Goal: Task Accomplishment & Management: Complete application form

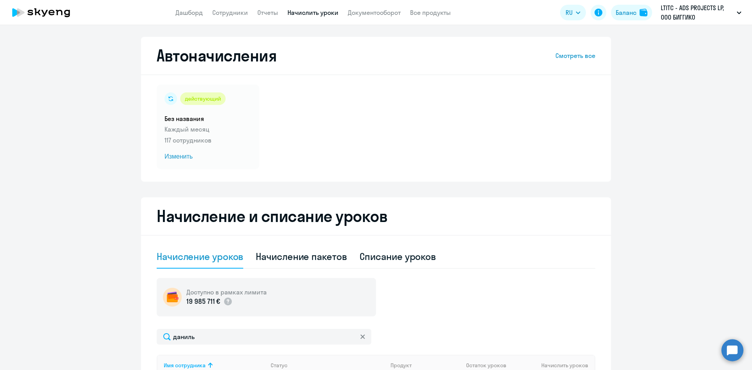
select select "10"
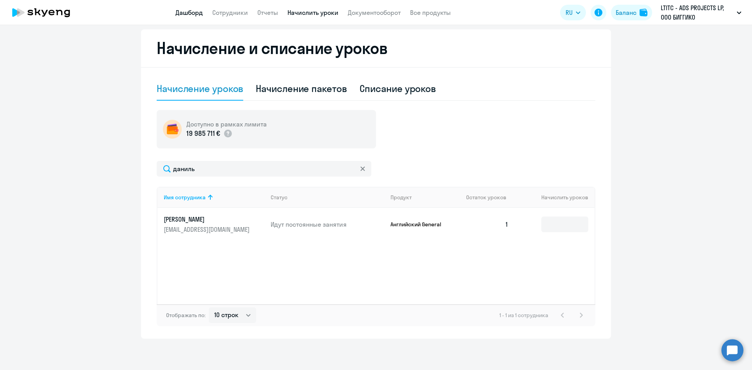
click at [199, 13] on link "Дашборд" at bounding box center [188, 13] width 27 height 8
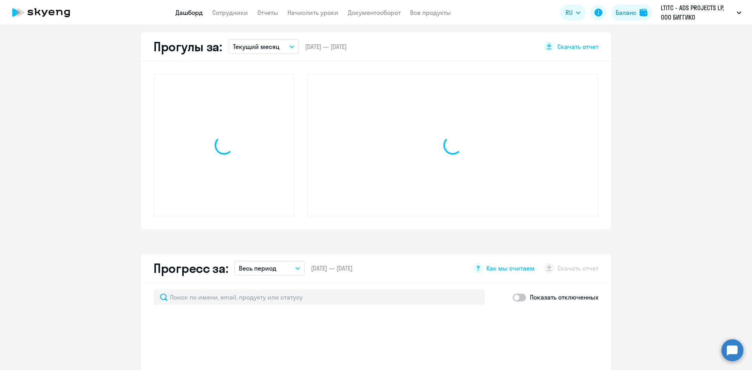
scroll to position [223, 0]
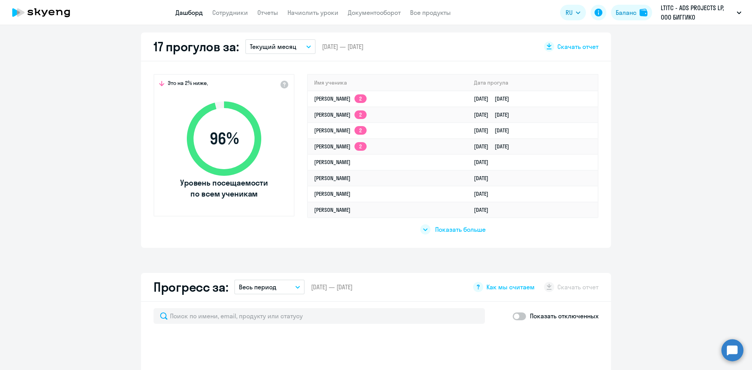
click at [237, 16] on app-menu-item-link "Сотрудники" at bounding box center [230, 13] width 36 height 10
select select "30"
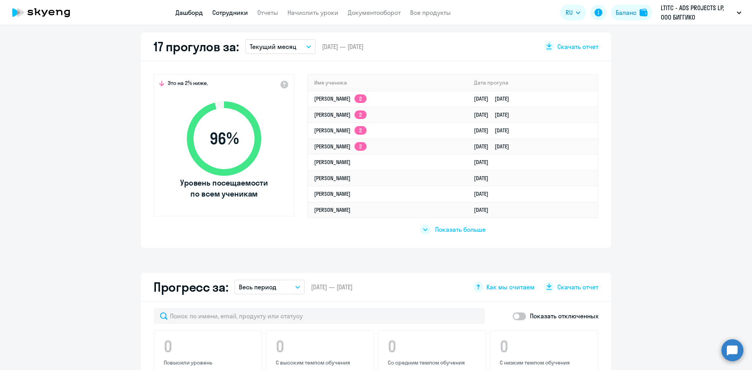
click at [241, 13] on link "Сотрудники" at bounding box center [230, 13] width 36 height 8
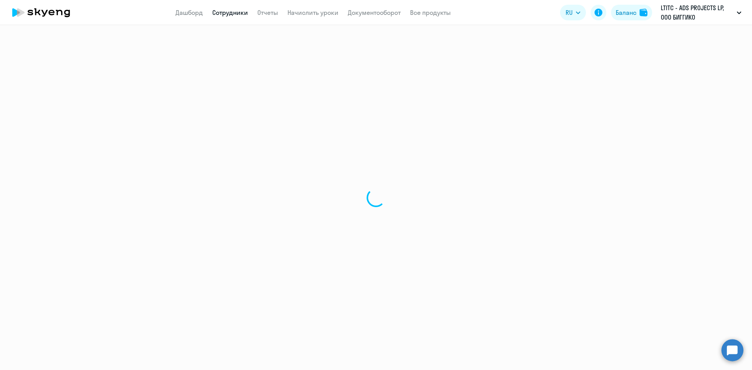
select select "30"
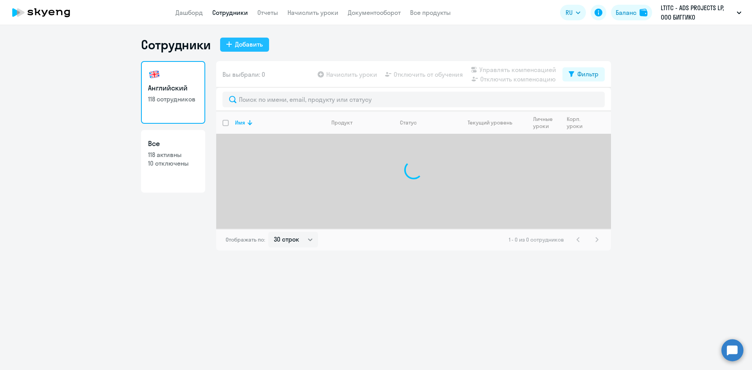
click at [250, 44] on div "Добавить" at bounding box center [249, 44] width 28 height 9
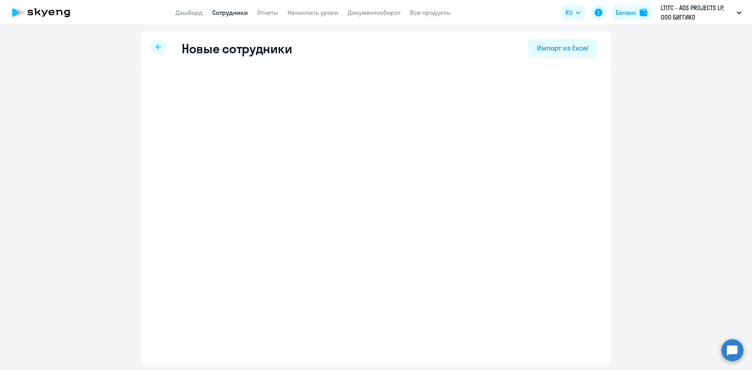
select select "english_adult_not_native_speaker"
select select "3"
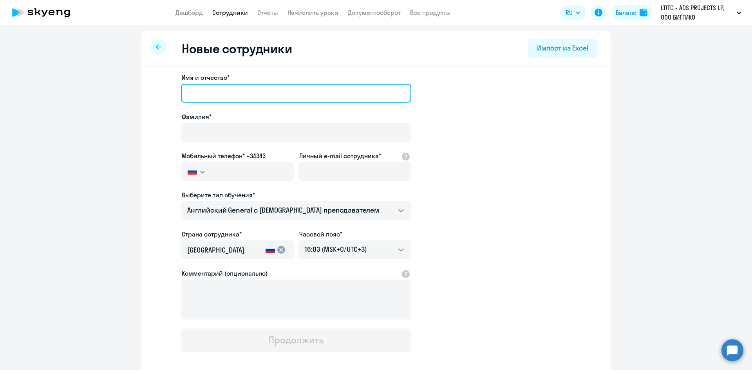
click at [219, 94] on input "Имя и отчество*" at bounding box center [296, 93] width 230 height 19
paste input "[PERSON_NAME]"
type input "[PERSON_NAME]"
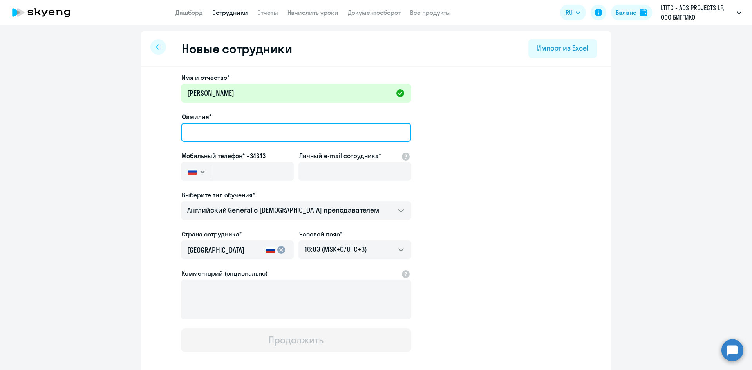
click at [211, 136] on input "Фамилия*" at bounding box center [296, 132] width 230 height 19
paste input "[PERSON_NAME]"
type input "[PERSON_NAME]"
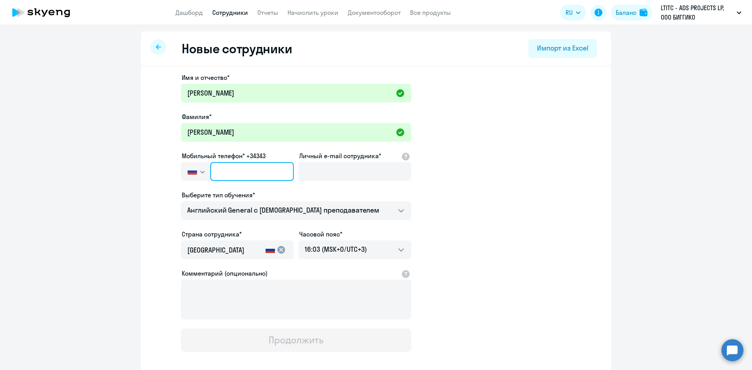
click at [210, 169] on input "text" at bounding box center [251, 171] width 83 height 19
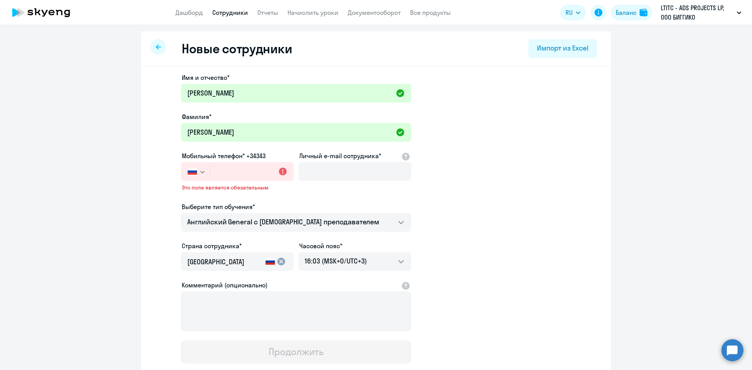
click at [192, 175] on button "button" at bounding box center [195, 171] width 29 height 19
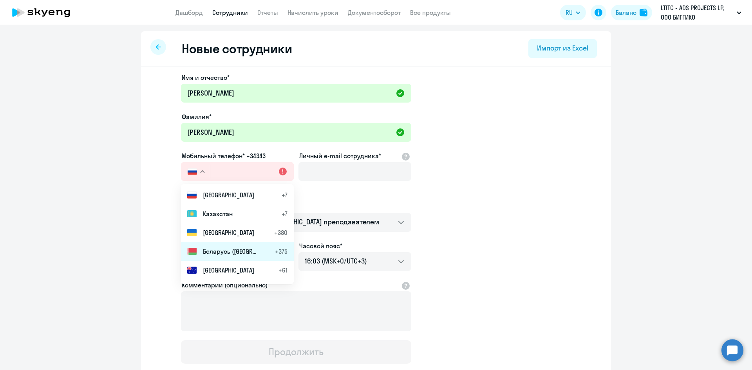
click at [221, 246] on li "Беларусь ([GEOGRAPHIC_DATA]) +375" at bounding box center [237, 251] width 113 height 19
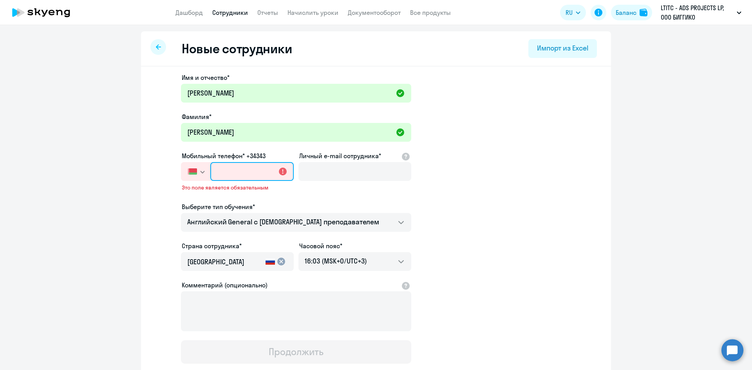
click at [222, 178] on input "text" at bounding box center [251, 171] width 83 height 19
click at [218, 178] on input "text" at bounding box center [251, 171] width 83 height 19
type input "+375 (3"
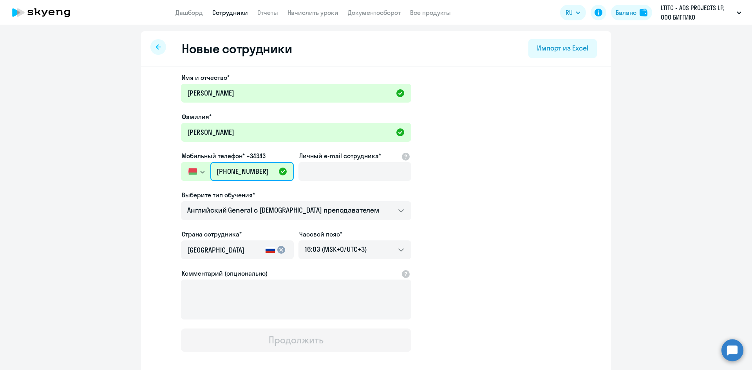
scroll to position [0, 2]
type input "[PHONE_NUMBER]"
click at [350, 161] on div "Личный e-mail сотрудника*" at bounding box center [354, 167] width 113 height 33
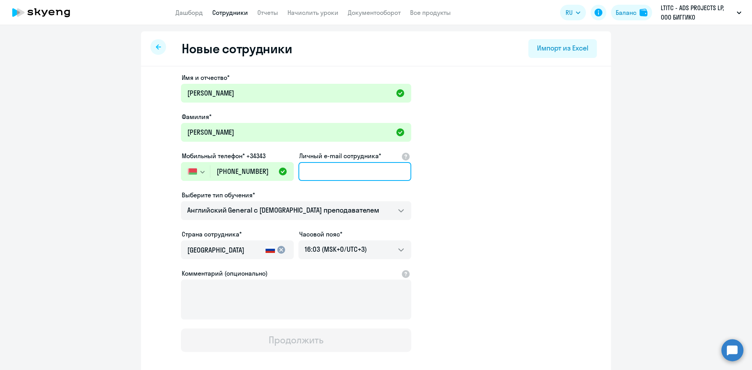
click at [347, 168] on input "Личный e-mail сотрудника*" at bounding box center [354, 171] width 113 height 19
paste input "[PERSON_NAME][EMAIL_ADDRESS][DOMAIN_NAME]"
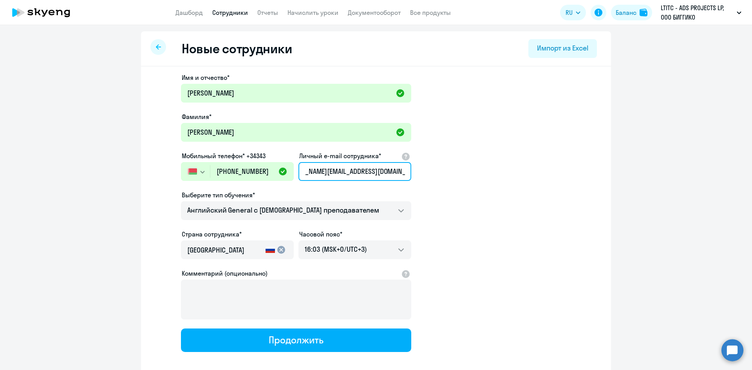
type input "[PERSON_NAME][EMAIL_ADDRESS][DOMAIN_NAME]"
click at [239, 255] on div "[GEOGRAPHIC_DATA]" at bounding box center [224, 252] width 75 height 22
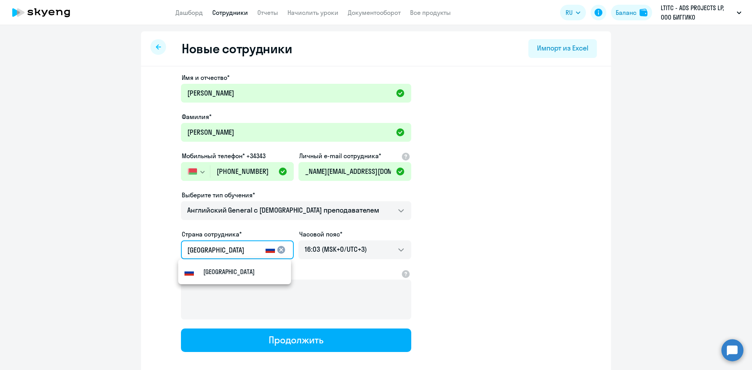
scroll to position [0, 0]
click at [168, 245] on app-new-student-form "Имя и отчество* [PERSON_NAME]* Тютюнов Мобильный телефон* +34343 [GEOGRAPHIC_DA…" at bounding box center [376, 212] width 445 height 279
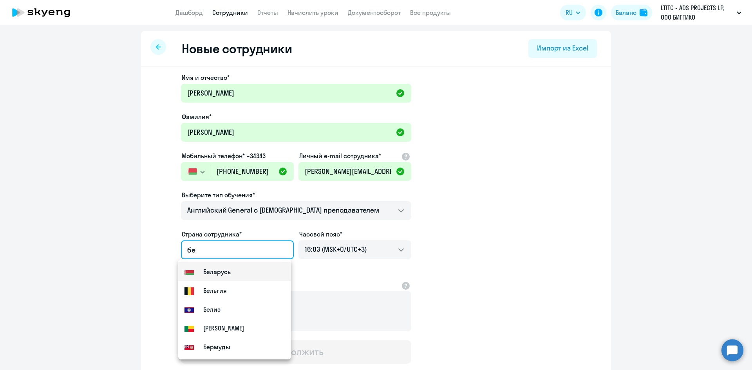
click at [239, 276] on mat-option "Flag of [GEOGRAPHIC_DATA] [GEOGRAPHIC_DATA]" at bounding box center [234, 271] width 113 height 19
type input "Беларусь"
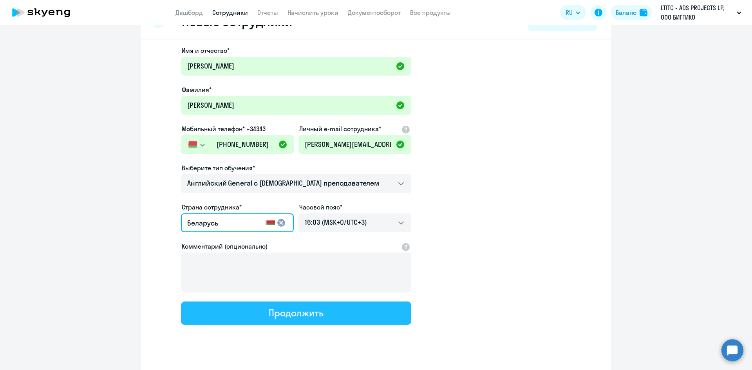
scroll to position [39, 0]
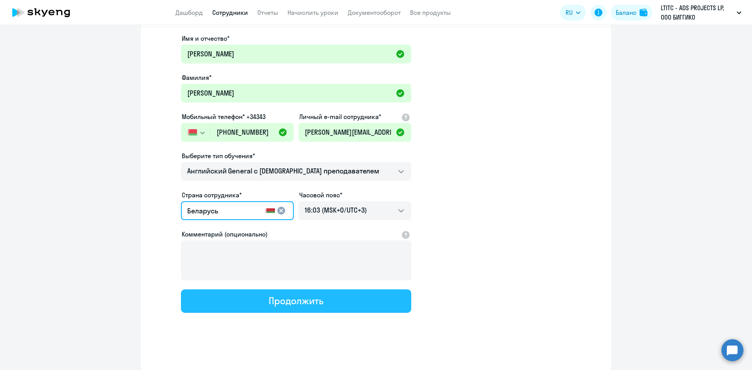
click at [281, 309] on button "Продолжить" at bounding box center [296, 301] width 230 height 24
select select "english_adult_not_native_speaker"
select select "3"
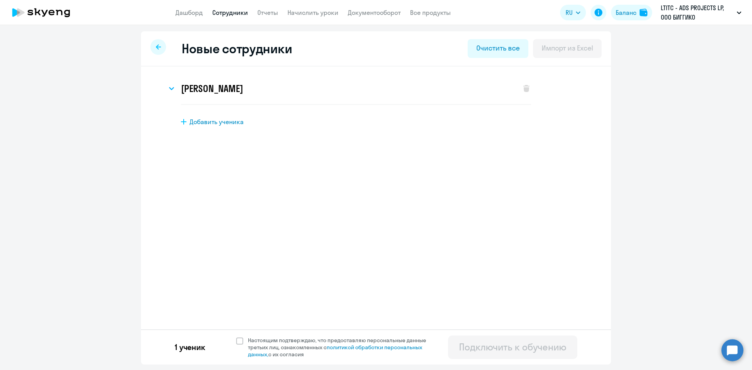
scroll to position [0, 0]
click at [237, 338] on span at bounding box center [239, 341] width 7 height 7
click at [236, 337] on input "Настоящим подтверждаю, что предоставляю персональные данные третьих лиц, ознако…" at bounding box center [236, 336] width 0 height 0
checkbox input "true"
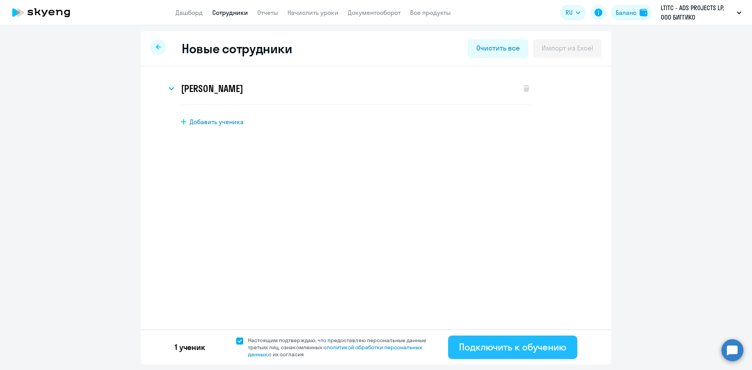
click at [519, 345] on div "Подключить к обучению" at bounding box center [512, 347] width 107 height 13
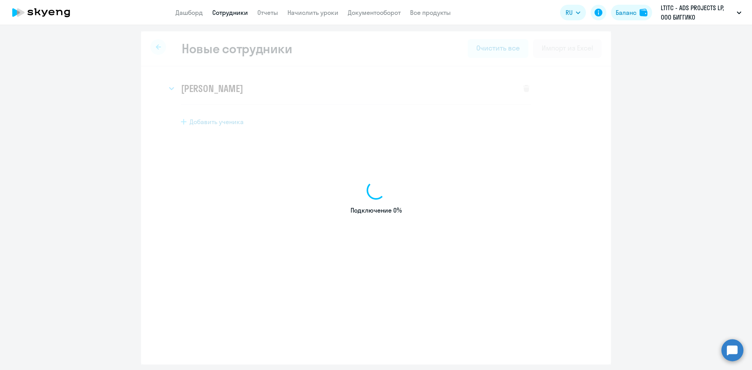
select select "english_adult_not_native_speaker"
select select "3"
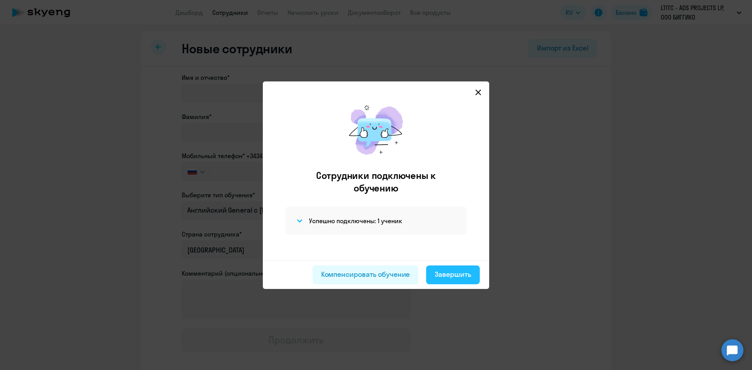
click at [440, 272] on div "Завершить" at bounding box center [453, 274] width 36 height 10
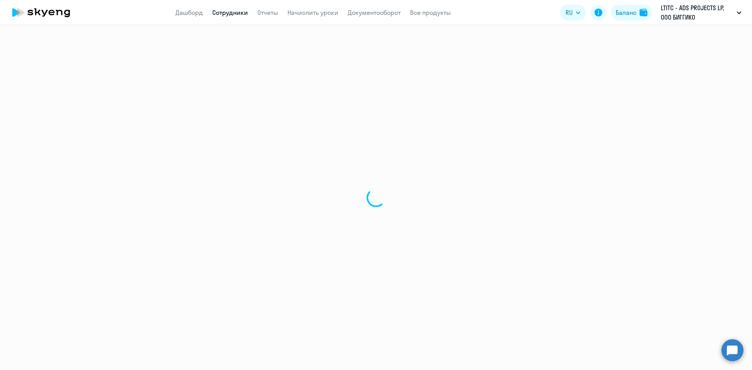
select select "30"
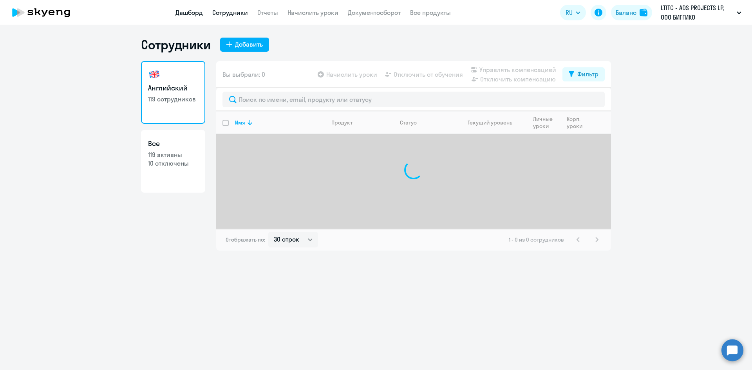
click at [186, 14] on link "Дашборд" at bounding box center [188, 13] width 27 height 8
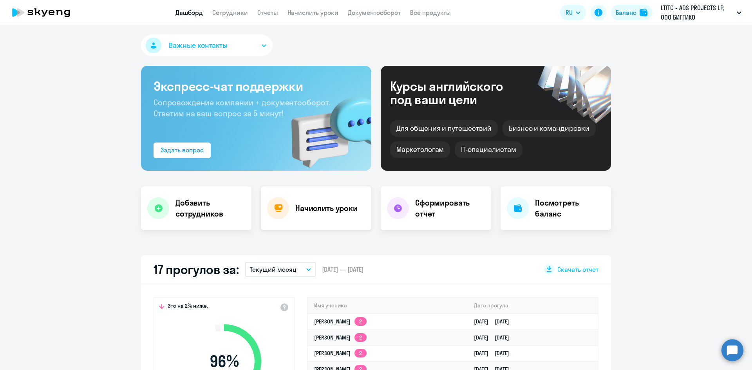
click at [289, 202] on div "Начислить уроки" at bounding box center [316, 208] width 110 height 44
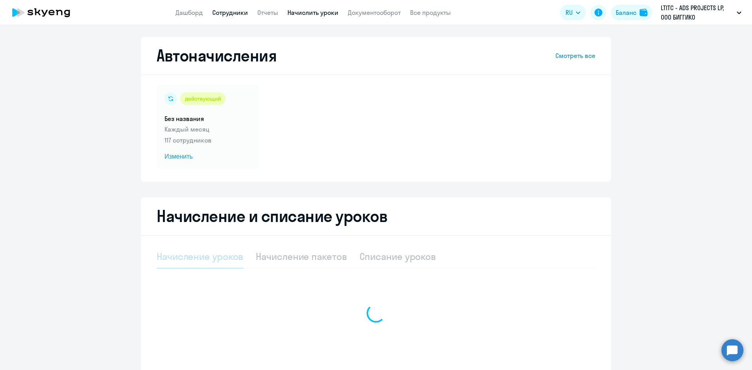
click at [230, 12] on link "Сотрудники" at bounding box center [230, 13] width 36 height 8
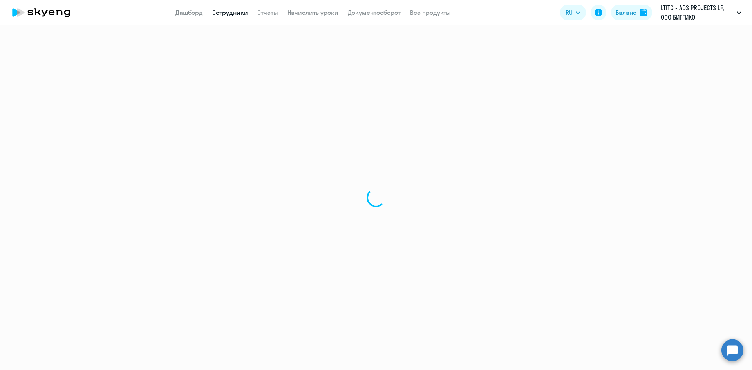
select select "30"
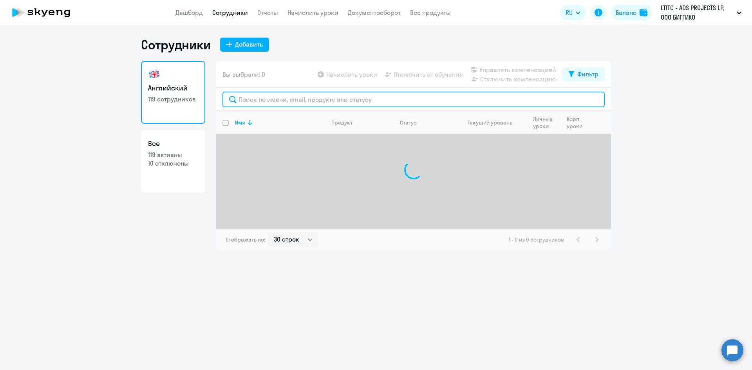
click at [288, 99] on input "text" at bounding box center [413, 100] width 382 height 16
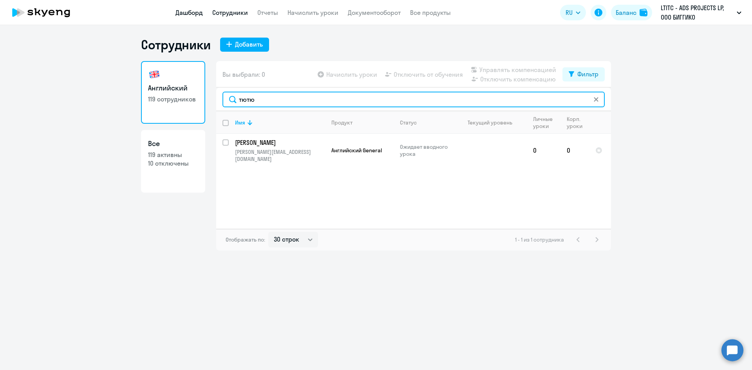
type input "тютю"
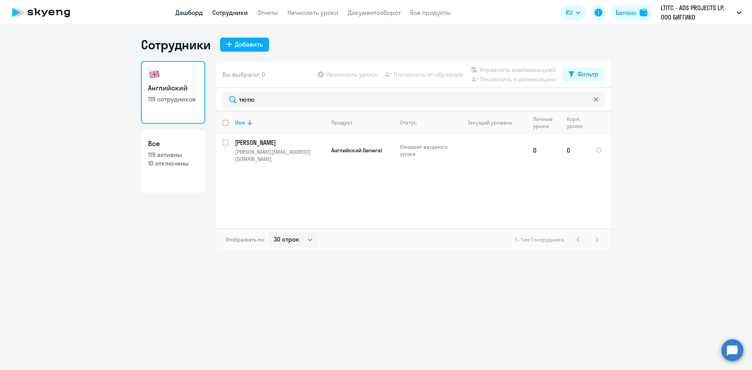
click at [191, 13] on link "Дашборд" at bounding box center [188, 13] width 27 height 8
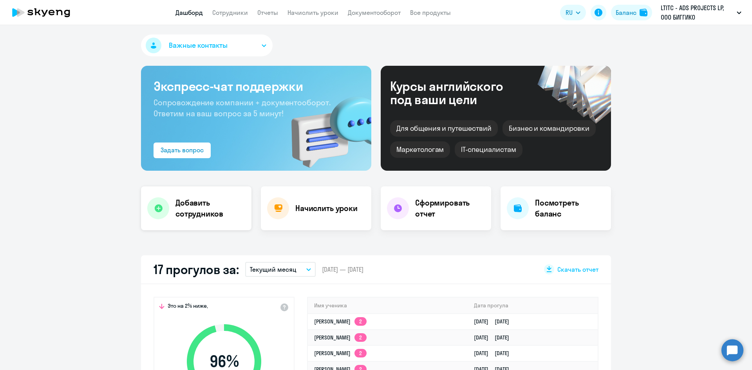
select select "30"
click at [310, 216] on div "Начислить уроки" at bounding box center [316, 208] width 110 height 44
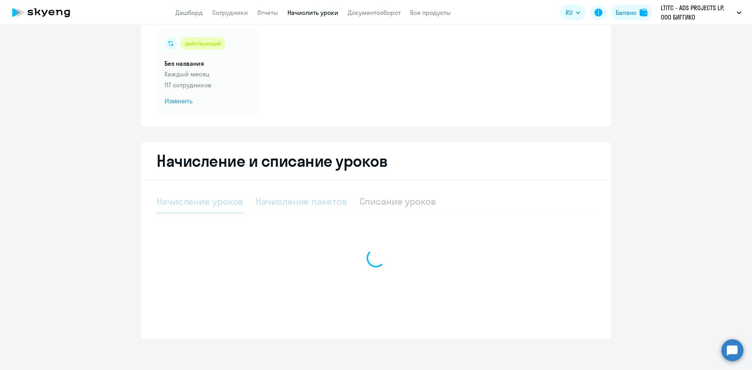
select select "10"
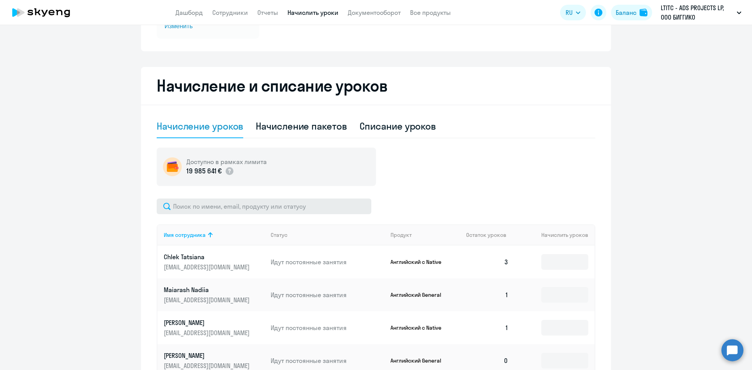
scroll to position [134, 0]
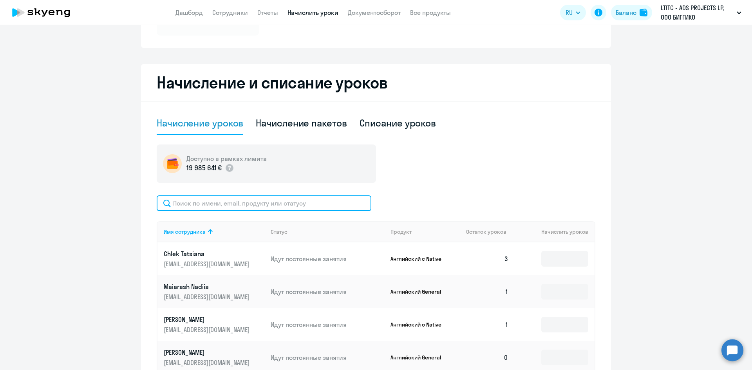
click at [230, 207] on input "text" at bounding box center [264, 203] width 215 height 16
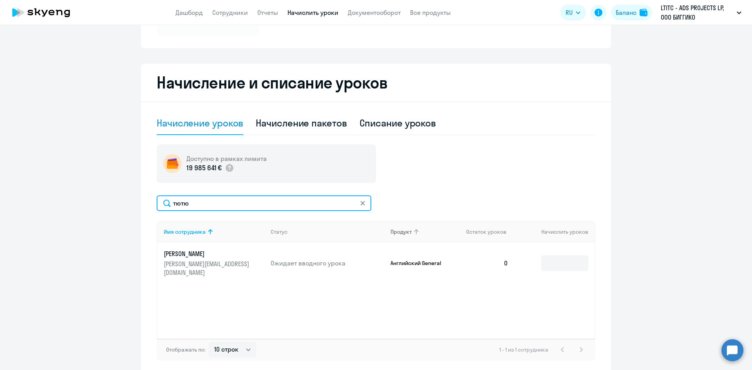
type input "тютю"
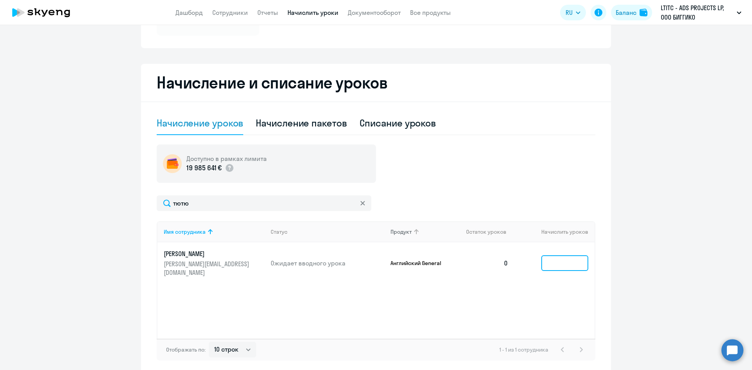
click at [544, 262] on input at bounding box center [564, 263] width 47 height 16
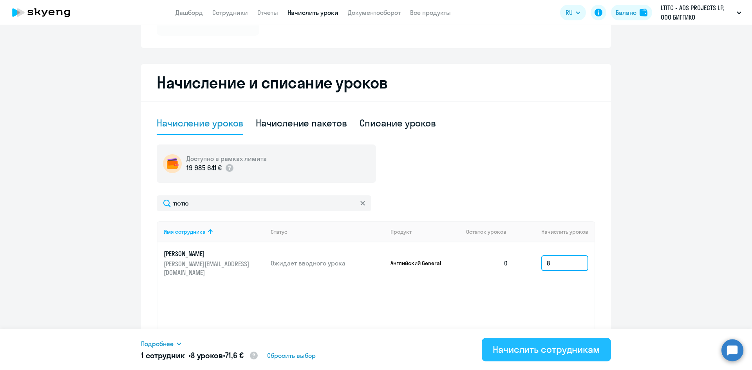
type input "8"
click at [565, 347] on div "Начислить сотрудникам" at bounding box center [546, 349] width 107 height 13
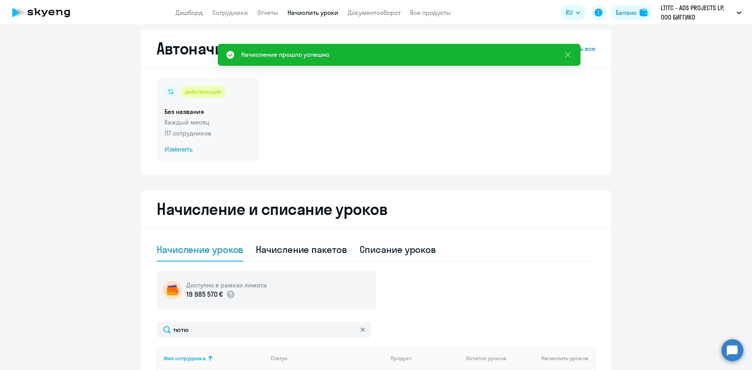
scroll to position [0, 0]
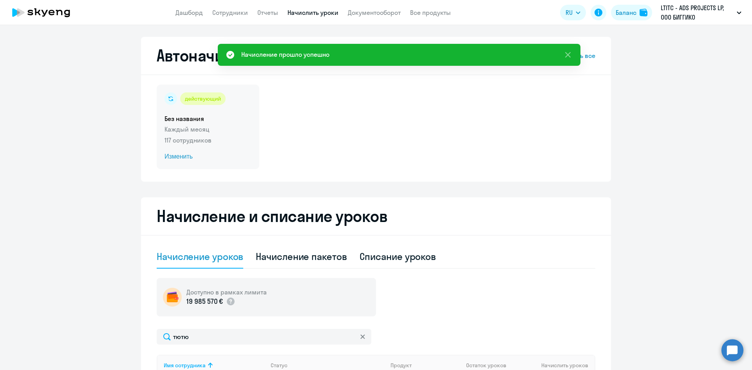
click at [181, 105] on div "действующий Без названия Каждый месяц 117 сотрудников Изменить" at bounding box center [208, 127] width 103 height 85
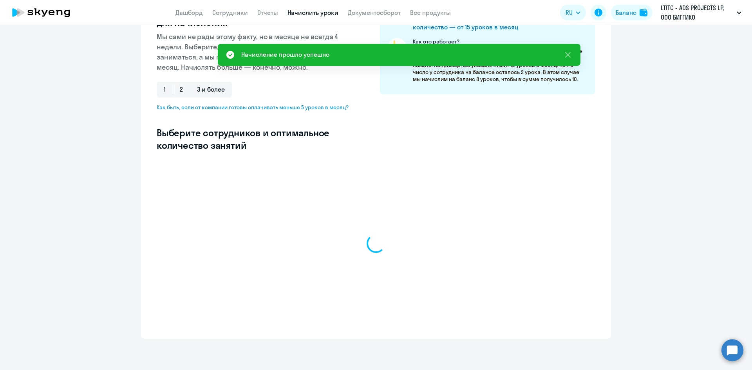
select select "10"
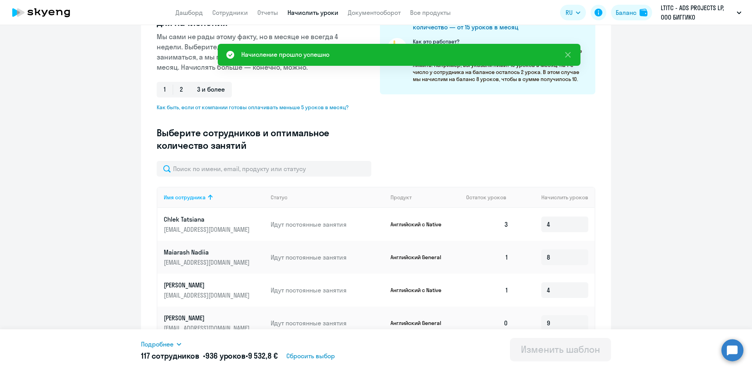
scroll to position [164, 0]
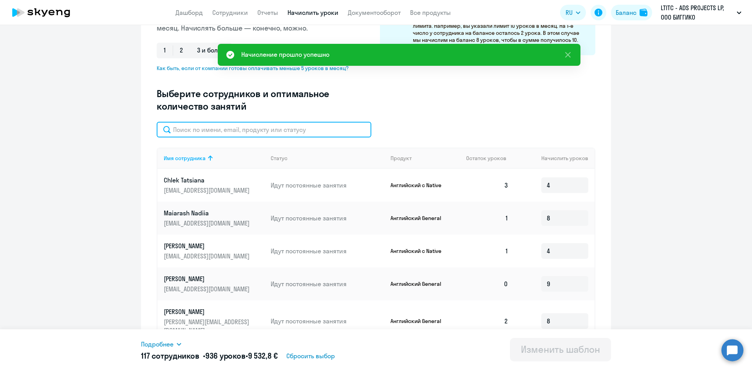
click at [218, 133] on input "text" at bounding box center [264, 130] width 215 height 16
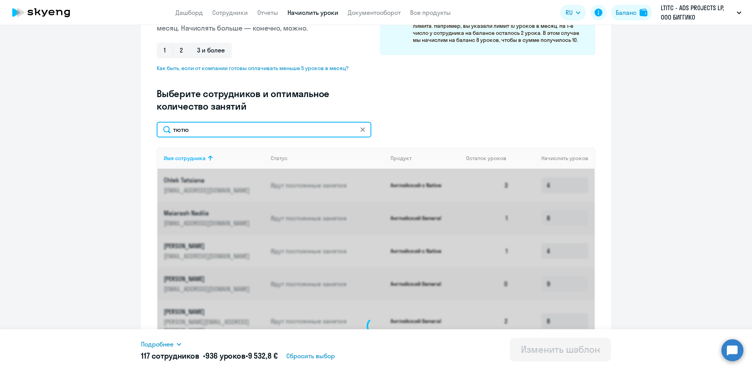
scroll to position [125, 0]
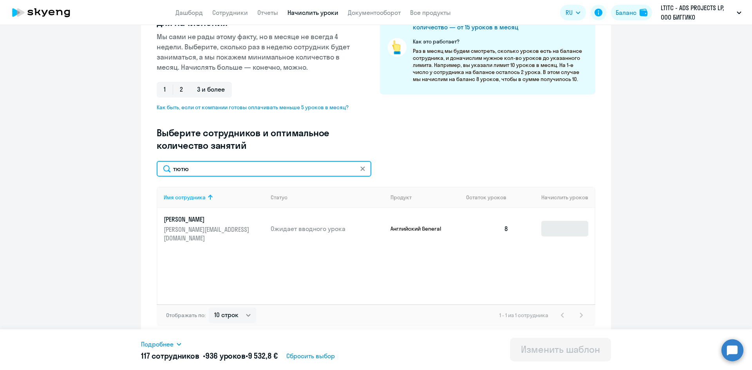
type input "тютю"
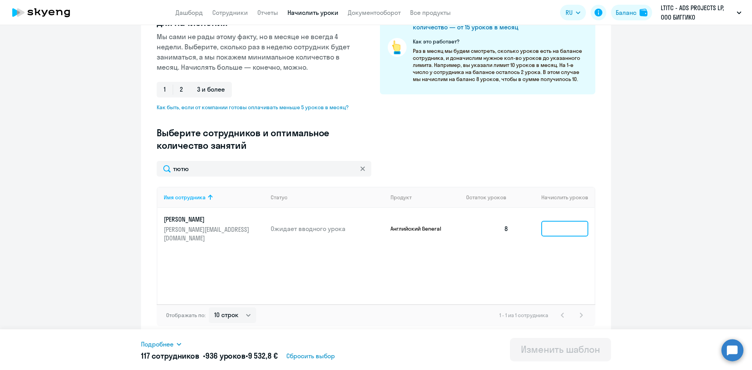
click at [556, 223] on input at bounding box center [564, 229] width 47 height 16
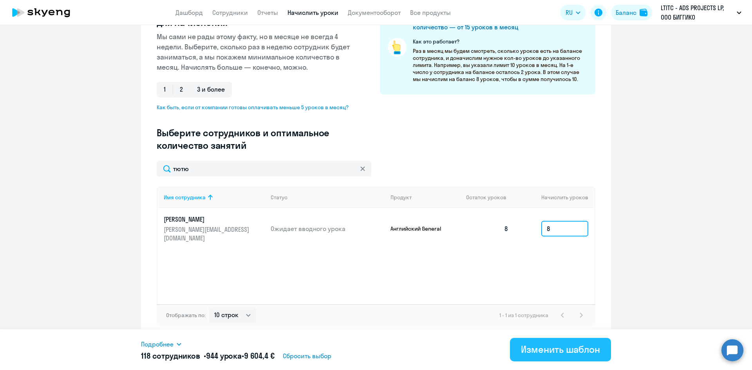
type input "8"
click at [570, 347] on div "Изменить шаблон" at bounding box center [560, 349] width 79 height 13
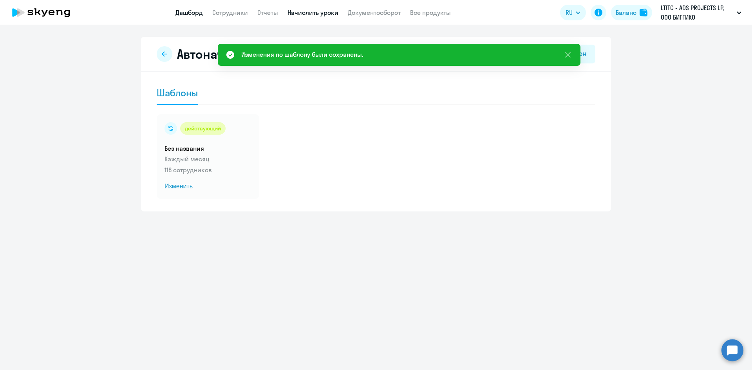
click at [193, 13] on link "Дашборд" at bounding box center [188, 13] width 27 height 8
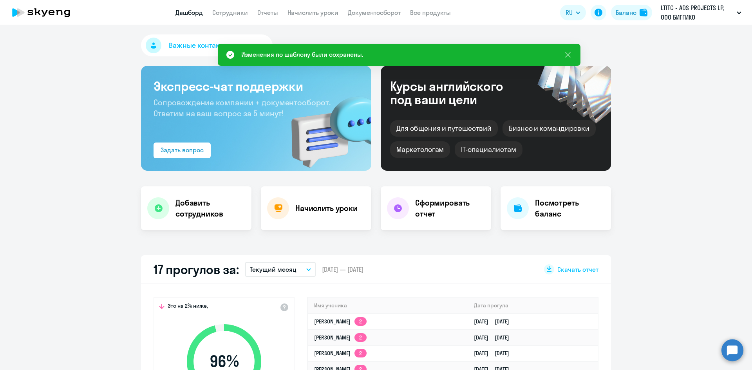
select select "30"
click at [302, 206] on h4 "Начислить уроки" at bounding box center [326, 208] width 62 height 11
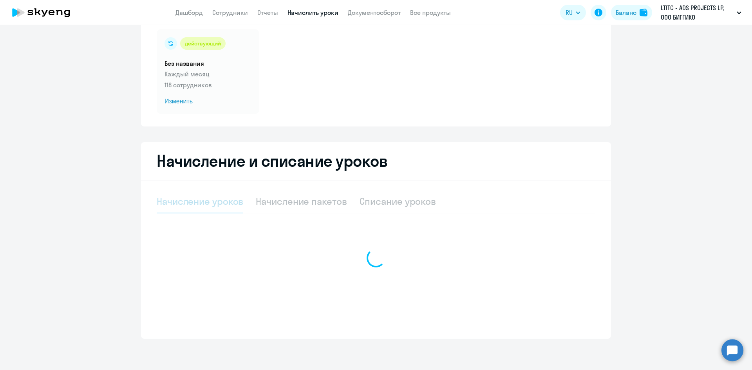
select select "10"
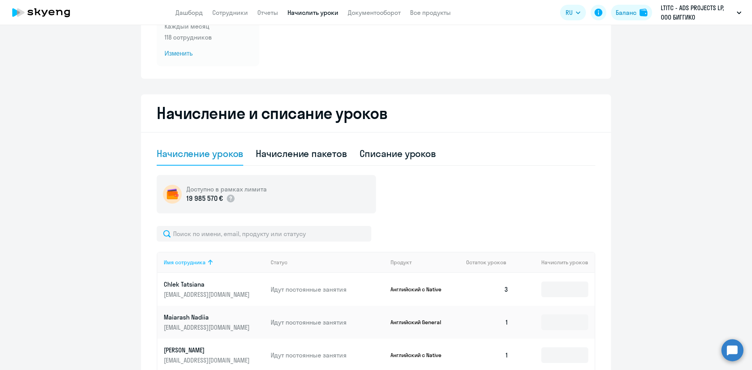
scroll to position [173, 0]
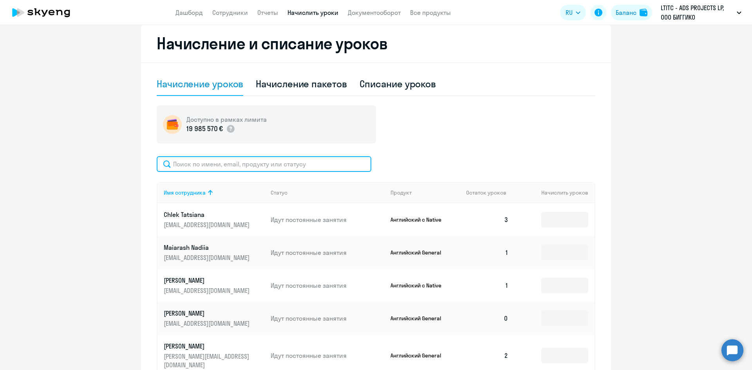
click at [251, 165] on input "text" at bounding box center [264, 164] width 215 height 16
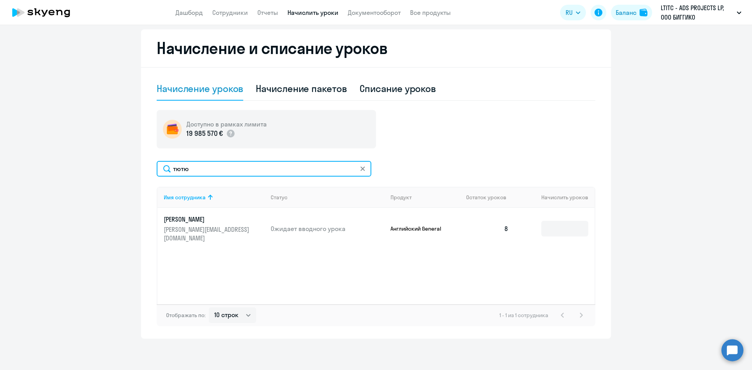
scroll to position [168, 0]
type input "тютю"
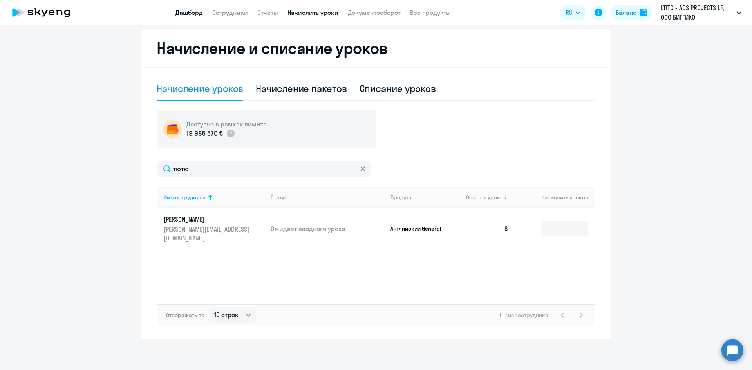
click at [177, 9] on link "Дашборд" at bounding box center [188, 13] width 27 height 8
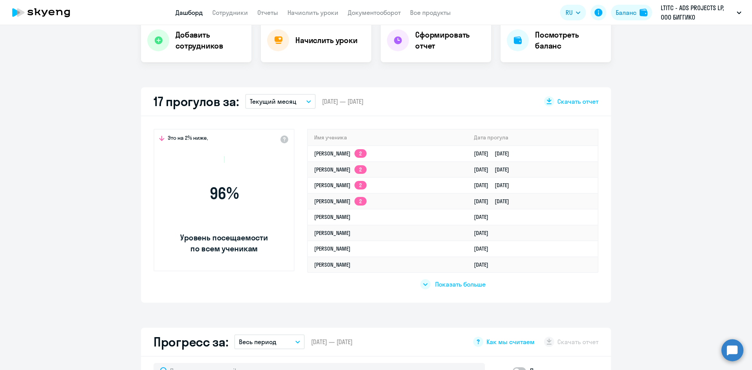
scroll to position [223, 0]
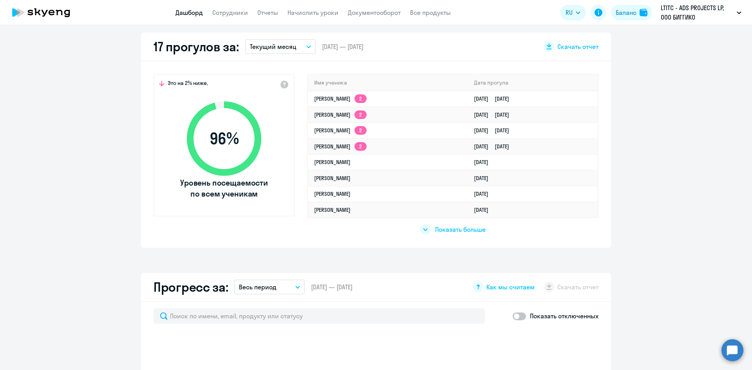
select select "30"
